Goal: Use online tool/utility: Utilize a website feature to perform a specific function

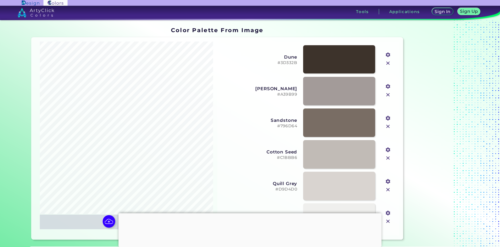
click at [34, 10] on img at bounding box center [36, 12] width 37 height 9
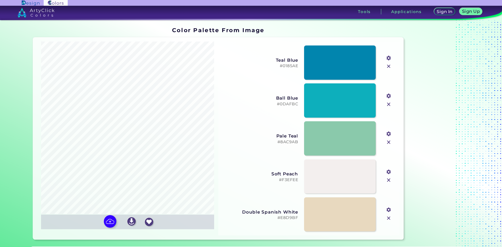
click at [110, 220] on img at bounding box center [110, 221] width 13 height 13
click at [0, 0] on input "file" at bounding box center [0, 0] width 0 height 0
type input "#d1c1b3"
type input "#53161d"
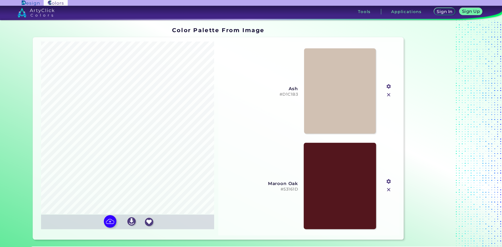
click at [352, 176] on link at bounding box center [340, 186] width 72 height 86
